Goal: Task Accomplishment & Management: Manage account settings

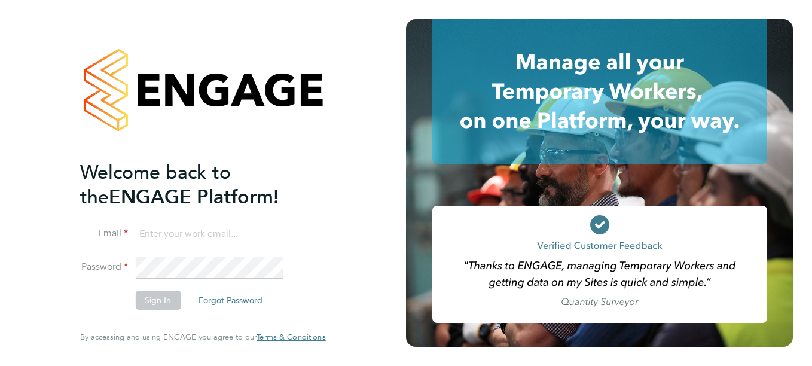
type input "[PERSON_NAME][EMAIL_ADDRESS][PERSON_NAME][DOMAIN_NAME]"
click at [155, 305] on button "Sign In" at bounding box center [157, 300] width 45 height 19
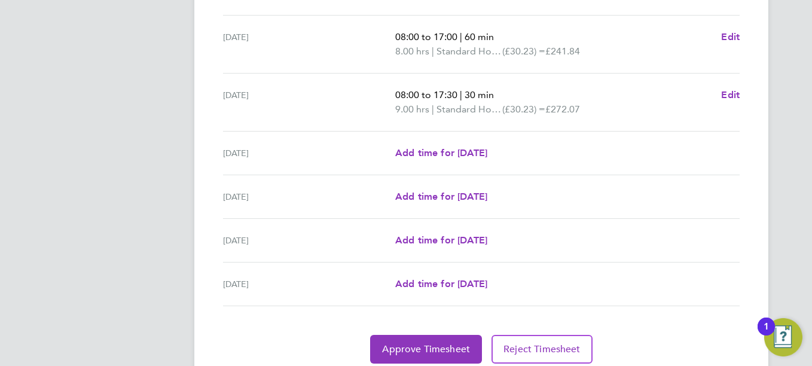
scroll to position [479, 0]
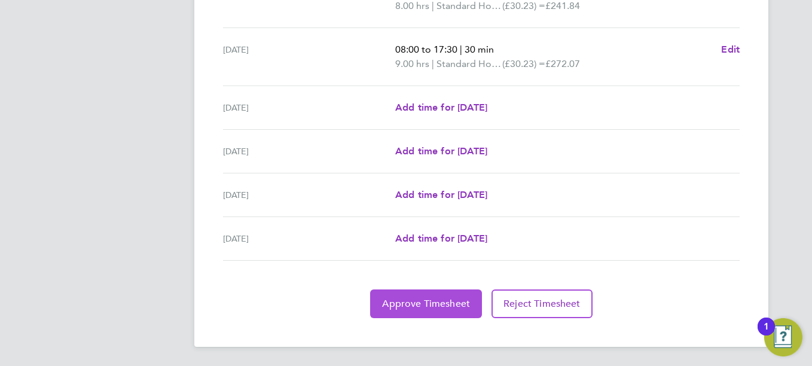
click at [413, 308] on span "Approve Timesheet" at bounding box center [426, 304] width 88 height 12
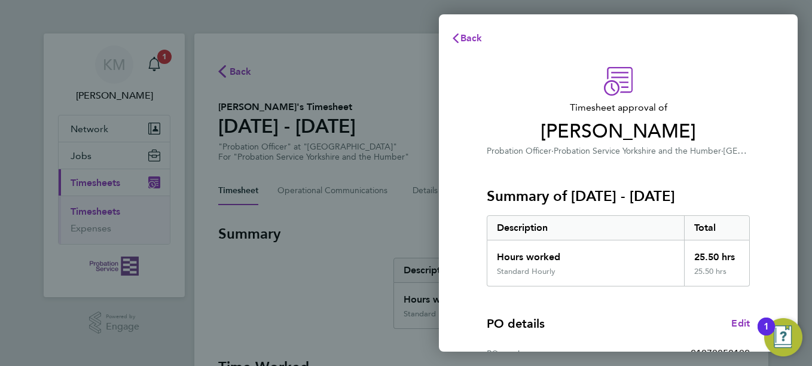
scroll to position [207, 0]
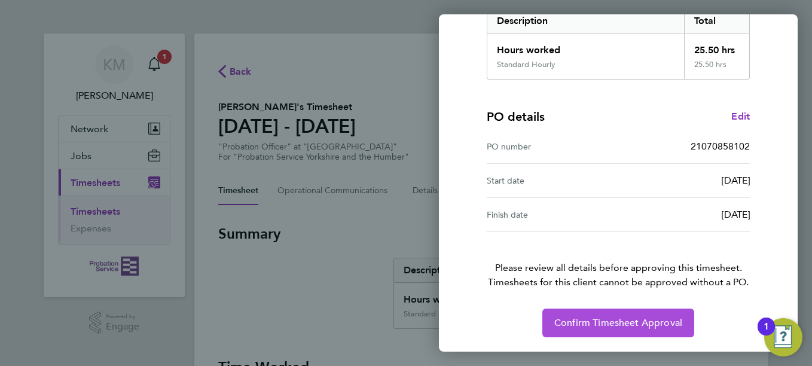
click at [607, 327] on span "Confirm Timesheet Approval" at bounding box center [619, 323] width 128 height 12
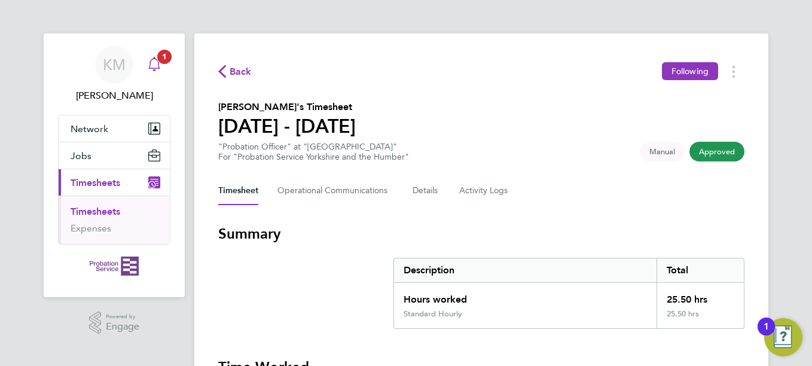
click at [157, 62] on icon "Main navigation" at bounding box center [154, 64] width 14 height 14
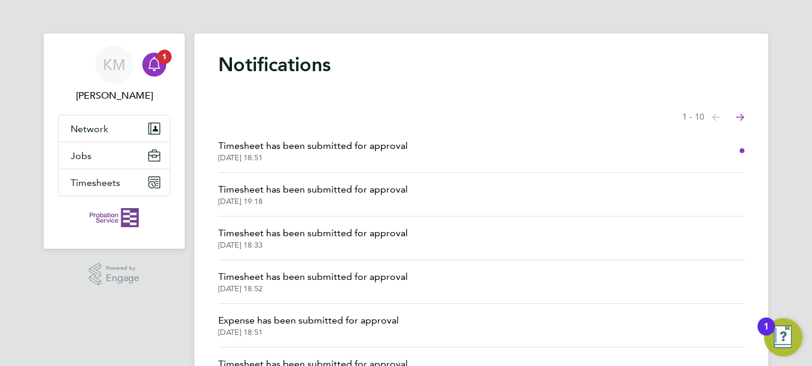
click at [501, 152] on li "Timesheet has been submitted for approval 24 Sep 2025, 18:51" at bounding box center [481, 151] width 526 height 44
click at [371, 150] on span "Timesheet has been submitted for approval" at bounding box center [313, 146] width 190 height 14
